Goal: Task Accomplishment & Management: Use online tool/utility

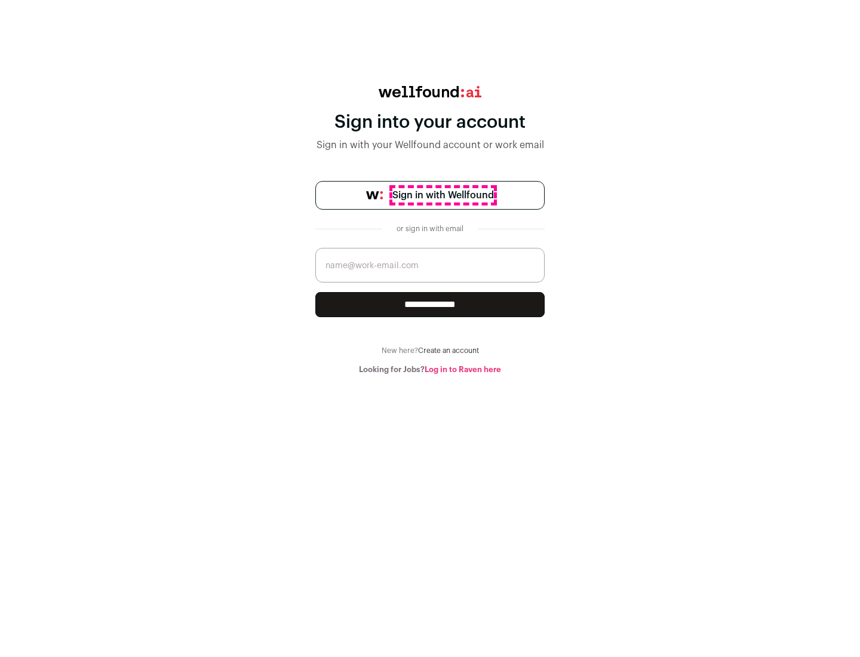
click at [442, 195] on span "Sign in with Wellfound" at bounding box center [442, 195] width 101 height 14
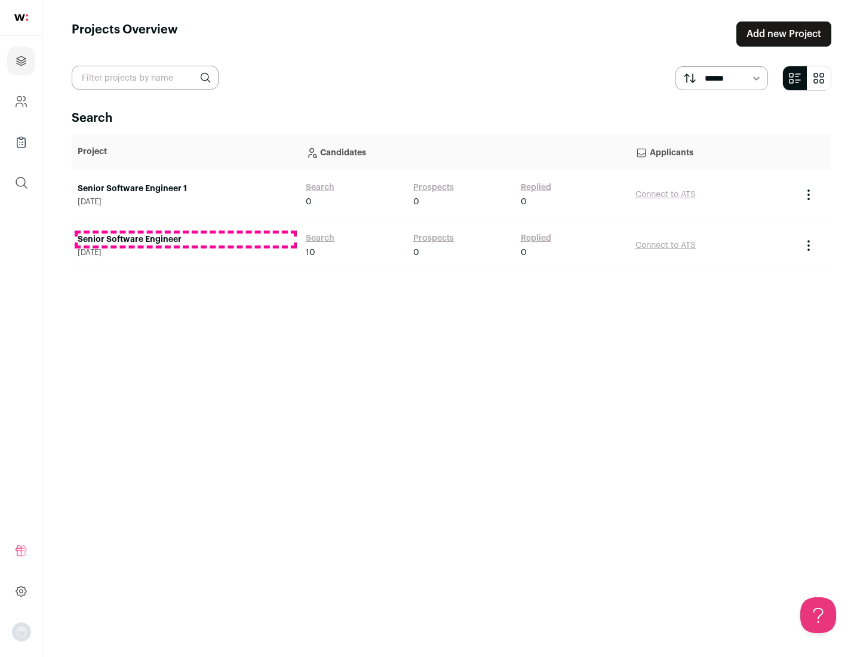
click at [185, 239] on link "Senior Software Engineer" at bounding box center [186, 239] width 216 height 12
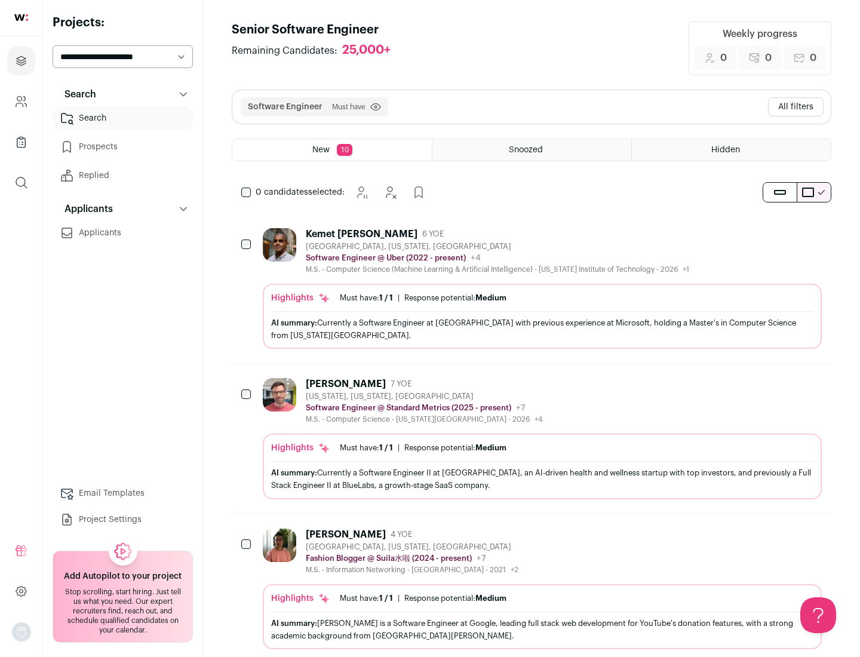
click at [531, 288] on div "Highlights Must have: 1 / 1 How many must haves have been fulfilled? | Response…" at bounding box center [542, 316] width 559 height 65
